Goal: Task Accomplishment & Management: Complete application form

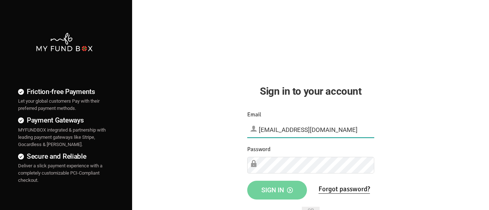
type input "demo@myfundbox.de"
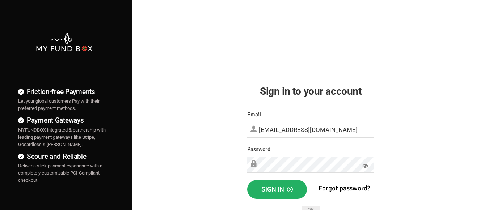
click at [277, 190] on span "Sign in" at bounding box center [276, 190] width 31 height 8
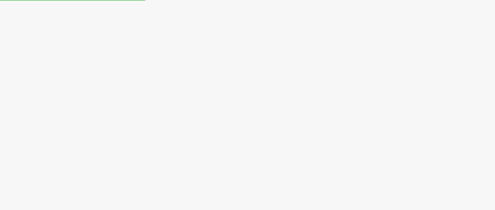
select select "100"
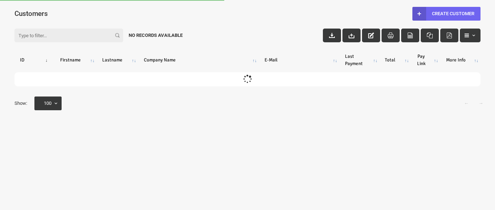
click at [446, 13] on link "Create Customer" at bounding box center [446, 14] width 68 height 14
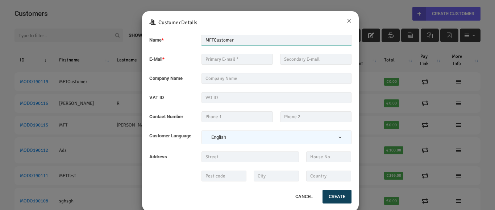
type input "MFTCustomer"
type input "[EMAIL_ADDRESS][DOMAIN_NAME]"
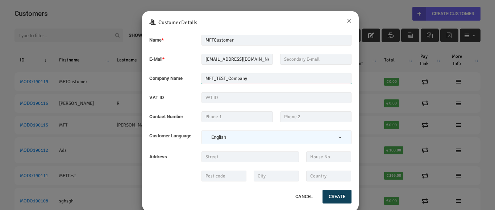
type input "MFT_TEST_Company"
type input "999999999"
click at [333, 197] on button "Create" at bounding box center [336, 197] width 29 height 14
